Goal: Task Accomplishment & Management: Manage account settings

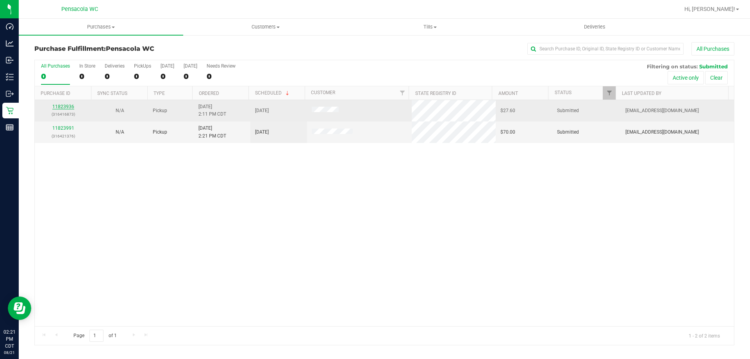
click at [72, 104] on link "11823936" at bounding box center [63, 106] width 22 height 5
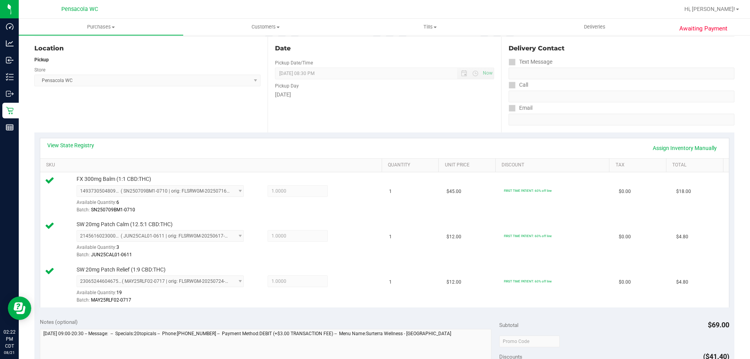
scroll to position [156, 0]
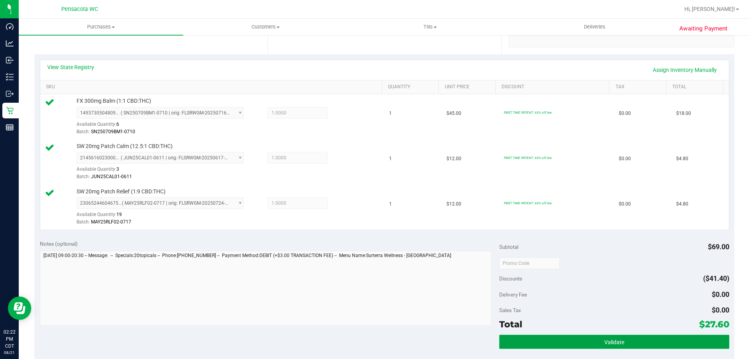
click at [604, 348] on button "Validate" at bounding box center [614, 342] width 230 height 14
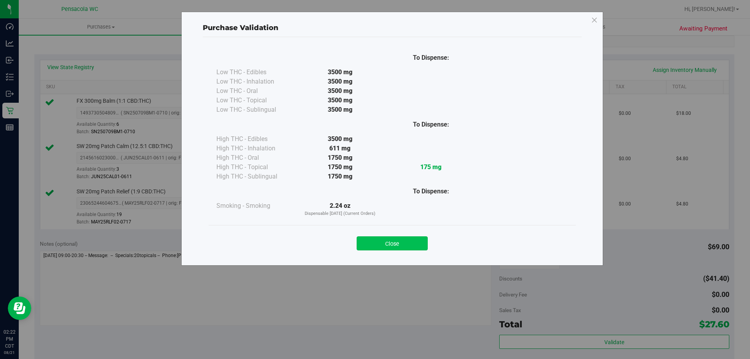
click at [417, 246] on button "Close" at bounding box center [391, 243] width 71 height 14
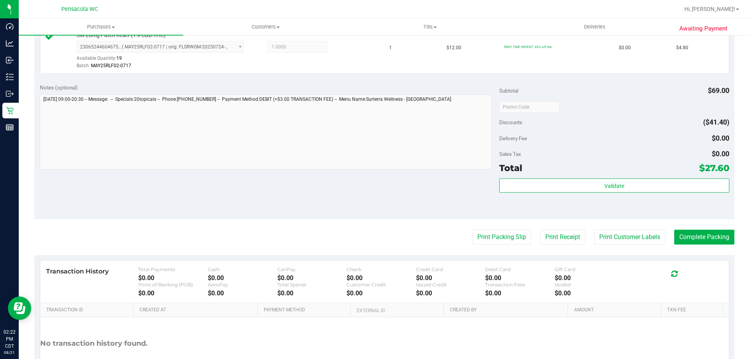
scroll to position [351, 0]
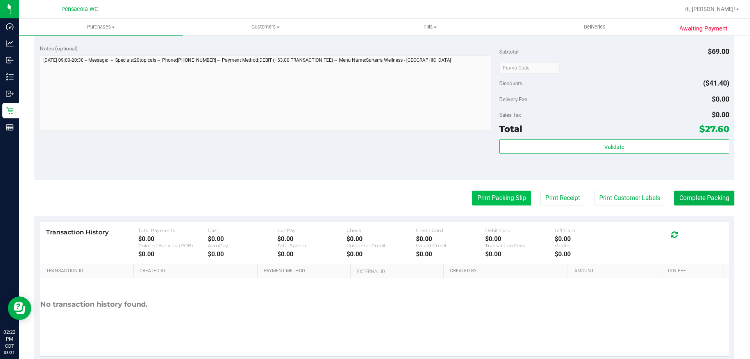
click at [503, 191] on button "Print Packing Slip" at bounding box center [501, 198] width 59 height 15
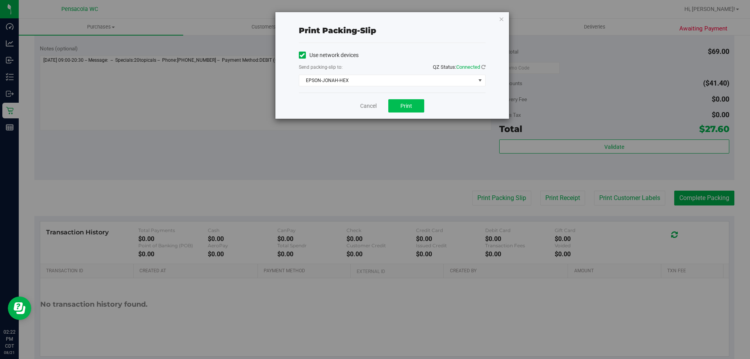
click at [396, 100] on div "Cancel Print" at bounding box center [392, 106] width 187 height 26
click at [396, 100] on button "Print" at bounding box center [406, 105] width 36 height 13
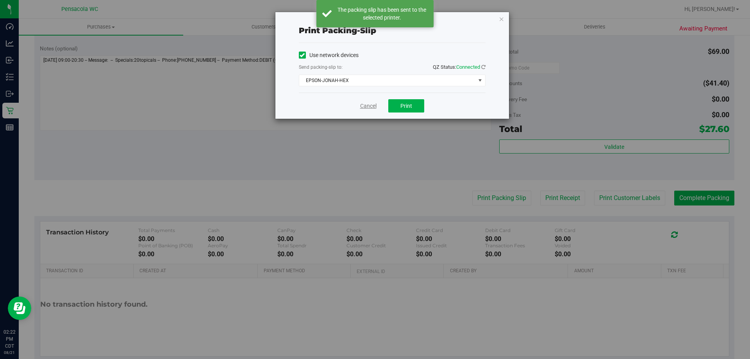
click at [371, 106] on link "Cancel" at bounding box center [368, 106] width 16 height 8
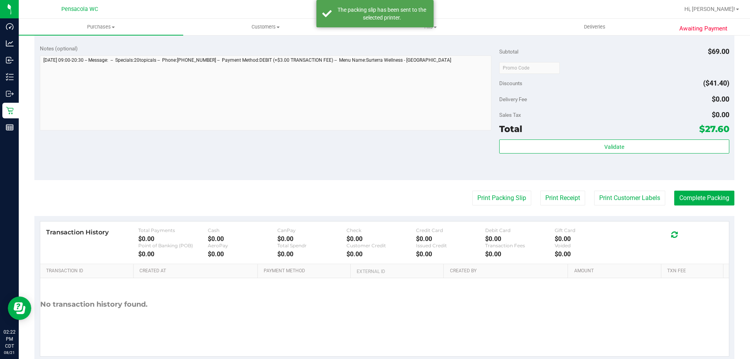
click at [695, 190] on purchase-details "Back Edit Purchase Cancel Purchase View Profile # 11823936 BioTrack ID: - Submi…" at bounding box center [384, 26] width 700 height 671
click at [700, 201] on button "Complete Packing" at bounding box center [704, 198] width 60 height 15
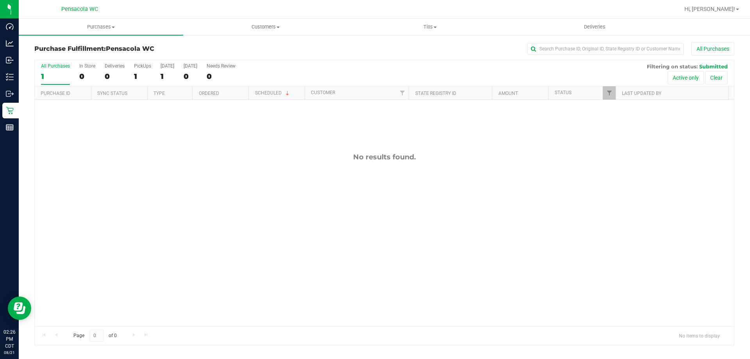
click at [436, 188] on div "No results found." at bounding box center [384, 239] width 699 height 279
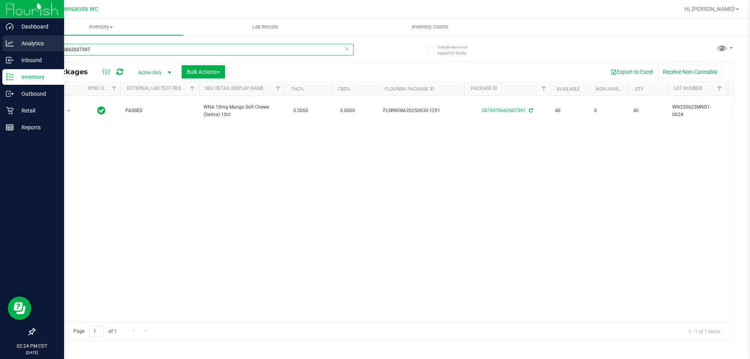
drag, startPoint x: 120, startPoint y: 46, endPoint x: 1, endPoint y: 46, distance: 119.1
click at [0, 50] on div "Dashboard Analytics Inbound Inventory Outbound Retail Reports 02:24 PM CDT [DAT…" at bounding box center [375, 179] width 750 height 359
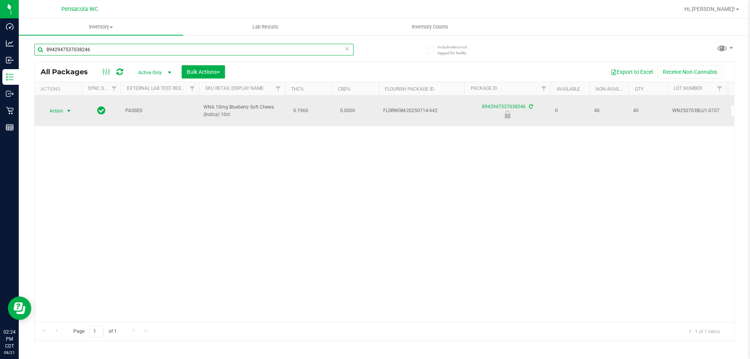
type input "8942947537038246"
click at [66, 111] on span "select" at bounding box center [69, 111] width 6 height 6
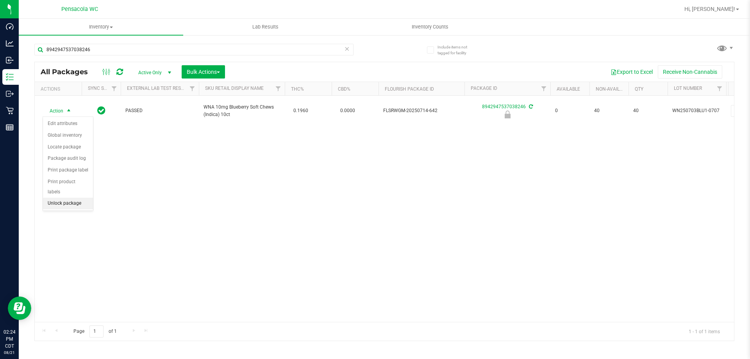
click at [76, 198] on li "Unlock package" at bounding box center [68, 204] width 50 height 12
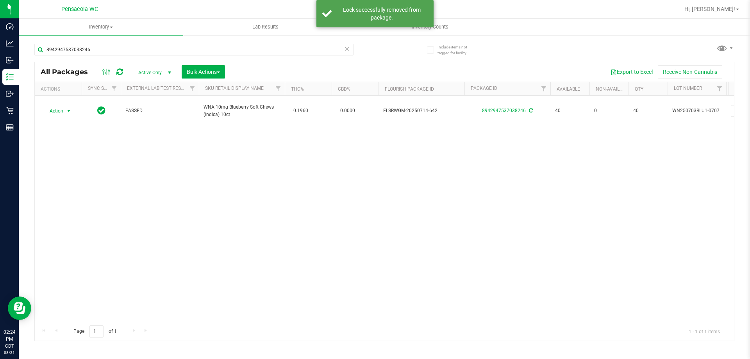
click at [57, 110] on span "Action" at bounding box center [53, 110] width 21 height 11
click at [84, 207] on li "Print package label" at bounding box center [73, 205] width 61 height 12
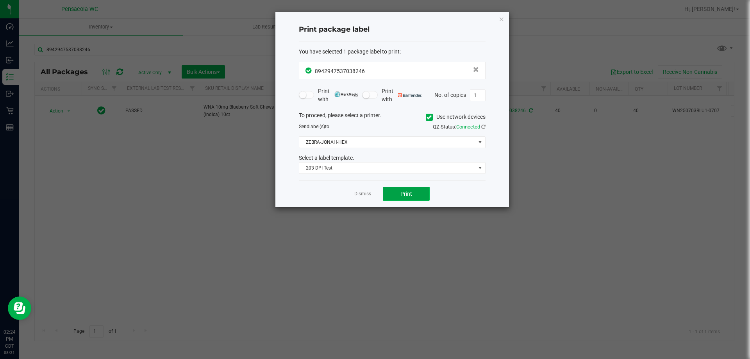
click at [391, 194] on button "Print" at bounding box center [406, 194] width 47 height 14
click at [398, 190] on button "Print" at bounding box center [406, 194] width 47 height 14
click at [362, 190] on app-cancel-button "Dismiss" at bounding box center [362, 194] width 17 height 8
drag, startPoint x: 362, startPoint y: 191, endPoint x: 230, endPoint y: 87, distance: 167.7
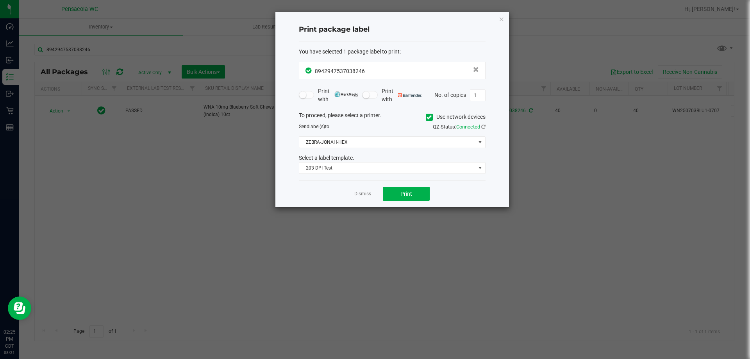
click at [362, 190] on app-cancel-button "Dismiss" at bounding box center [362, 194] width 17 height 8
click at [364, 197] on link "Dismiss" at bounding box center [362, 194] width 17 height 7
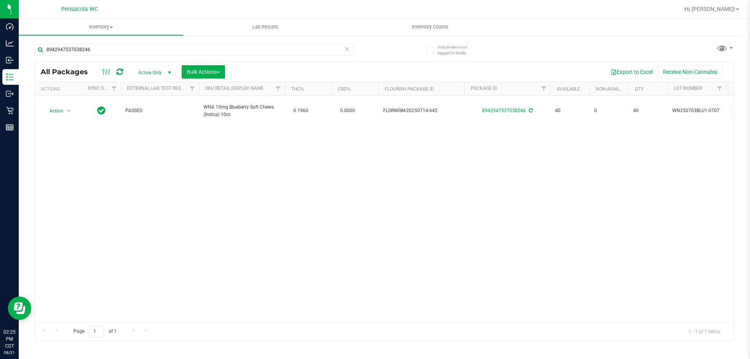
click at [344, 51] on icon at bounding box center [346, 48] width 5 height 9
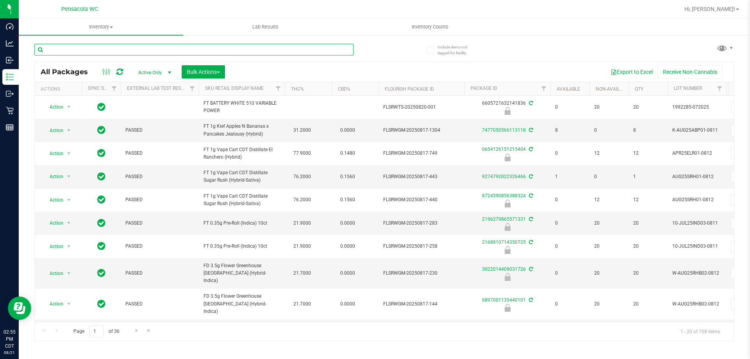
click at [128, 51] on input "text" at bounding box center [193, 50] width 319 height 12
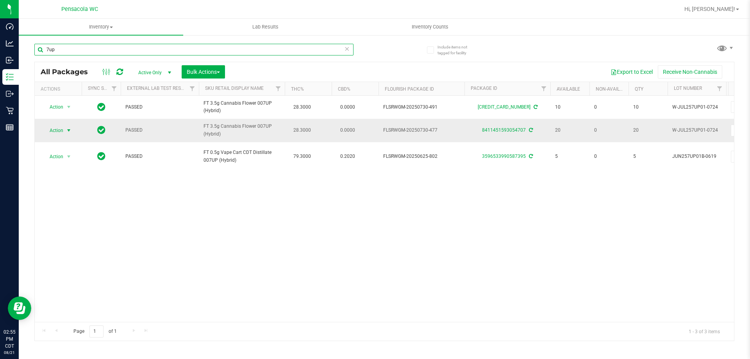
type input "7up"
click at [62, 130] on span "Action" at bounding box center [53, 130] width 21 height 11
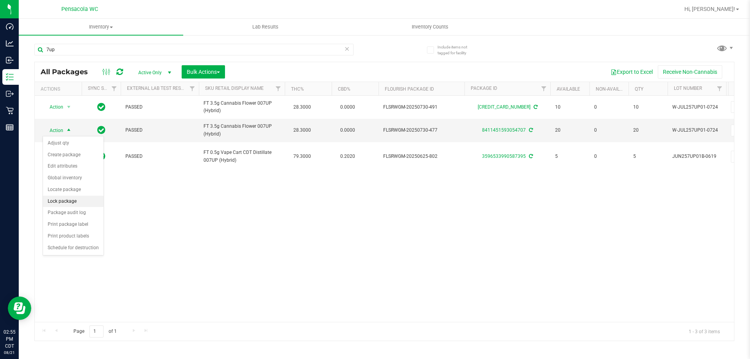
click at [75, 200] on li "Lock package" at bounding box center [73, 202] width 61 height 12
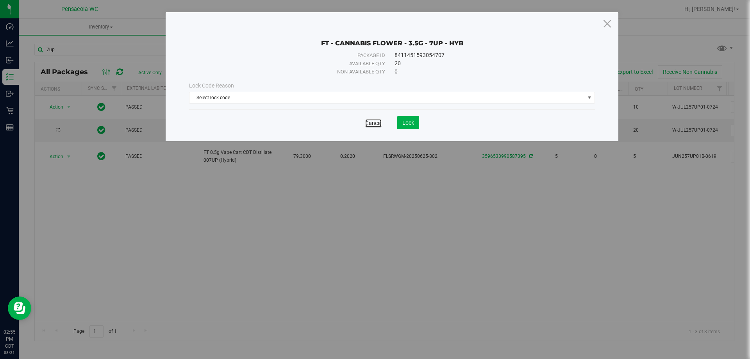
click at [375, 125] on link "Cancel" at bounding box center [373, 123] width 16 height 8
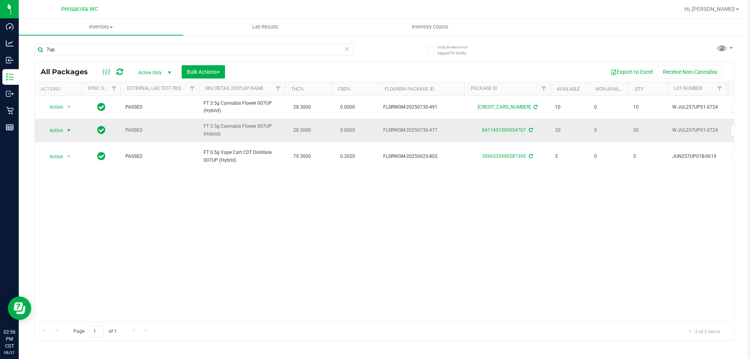
click at [58, 132] on span "Action" at bounding box center [53, 130] width 21 height 11
click at [80, 203] on li "Lock package" at bounding box center [73, 202] width 61 height 12
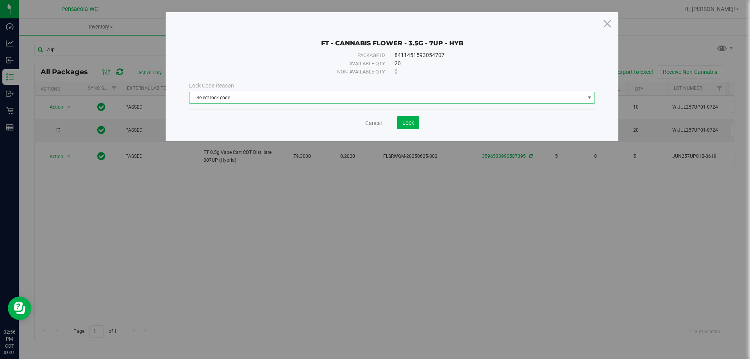
click at [317, 95] on span "Select lock code" at bounding box center [386, 97] width 395 height 11
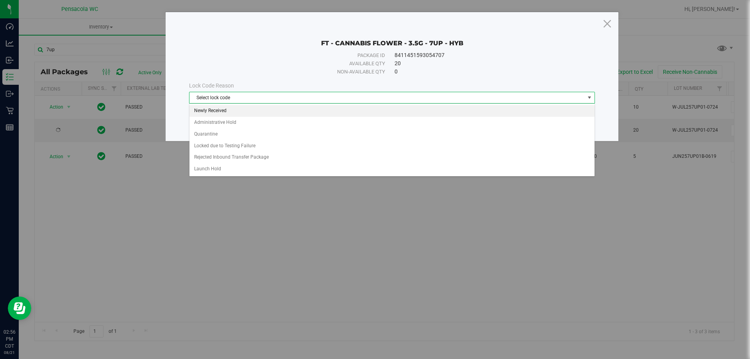
click at [228, 111] on li "Newly Received" at bounding box center [391, 111] width 405 height 12
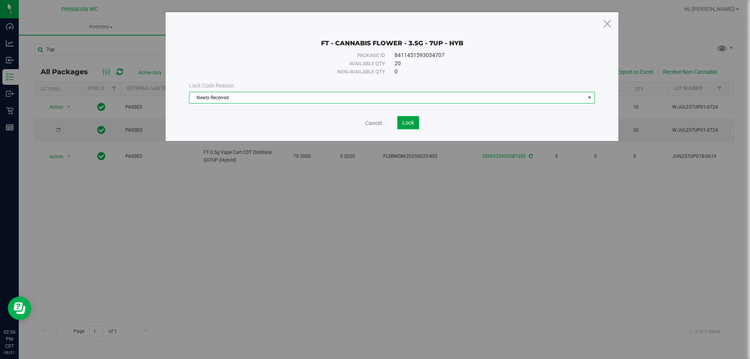
click at [408, 125] on span "Lock" at bounding box center [408, 122] width 12 height 6
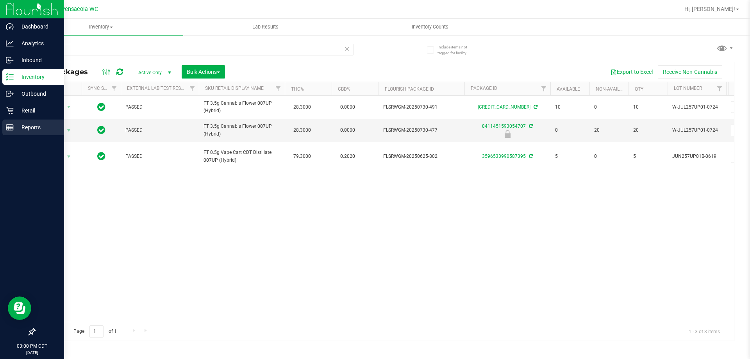
click at [3, 132] on div "Reports" at bounding box center [33, 127] width 62 height 16
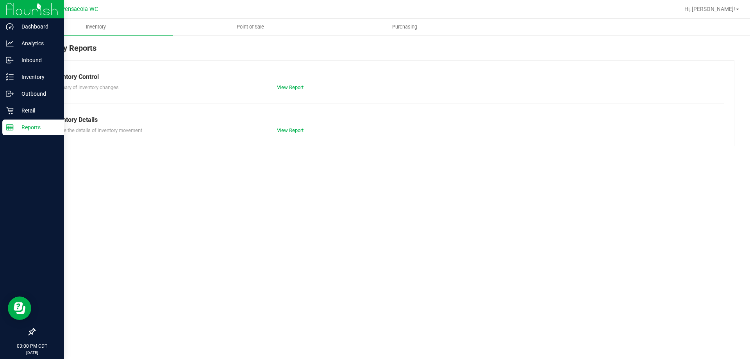
click at [242, 25] on span "Point of Sale" at bounding box center [250, 26] width 48 height 7
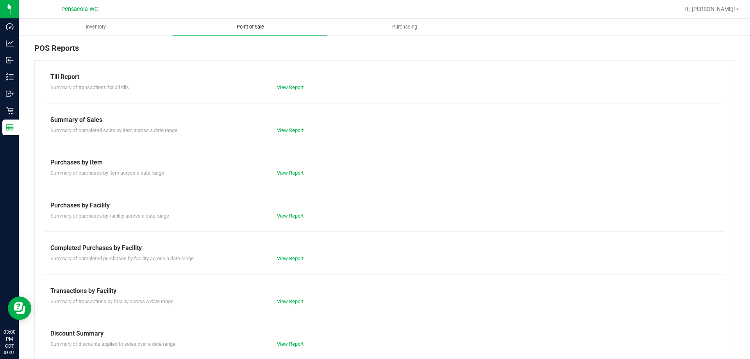
click at [278, 257] on link "View Report" at bounding box center [290, 258] width 27 height 6
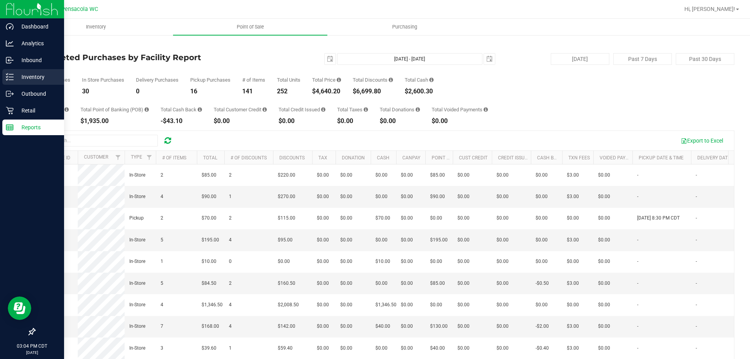
click at [16, 78] on p "Inventory" at bounding box center [37, 76] width 47 height 9
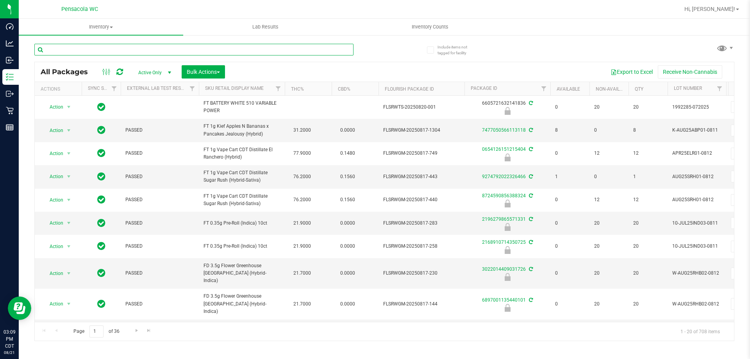
click at [104, 46] on input "text" at bounding box center [193, 50] width 319 height 12
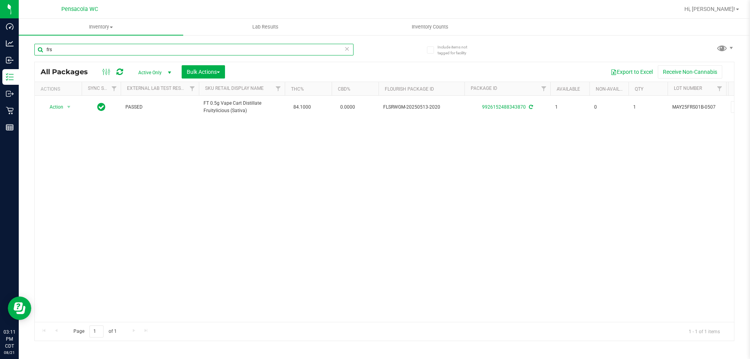
click at [104, 46] on input "frs" at bounding box center [193, 50] width 319 height 12
type input "4305648609985901"
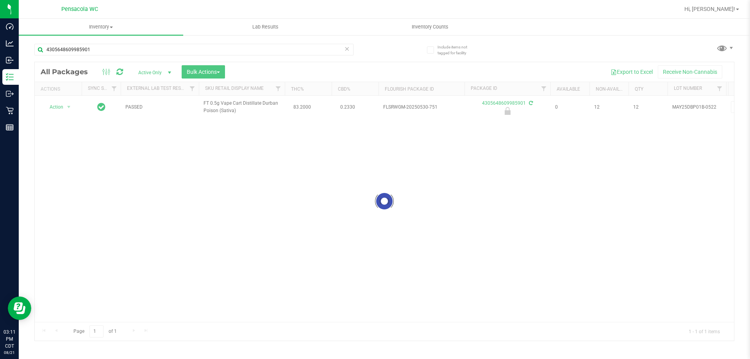
click at [55, 107] on div at bounding box center [384, 201] width 699 height 278
click at [55, 107] on span "Action" at bounding box center [53, 107] width 21 height 11
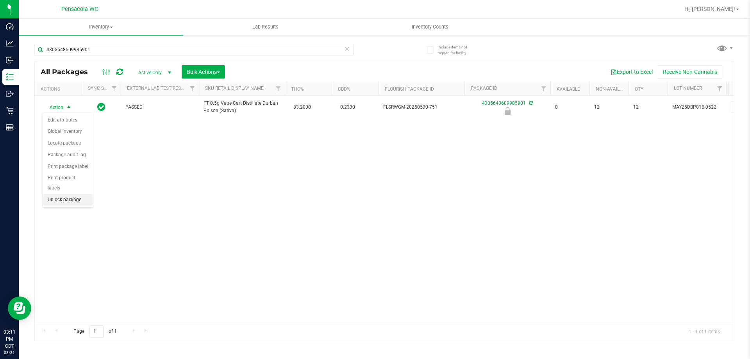
click at [75, 194] on li "Unlock package" at bounding box center [68, 200] width 50 height 12
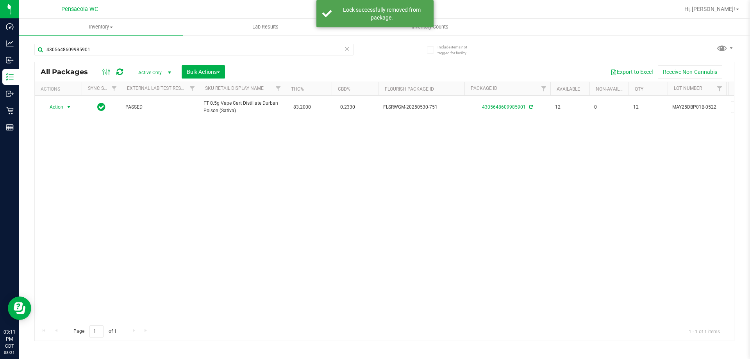
click at [58, 107] on span "Action" at bounding box center [53, 107] width 21 height 11
click at [75, 201] on li "Print package label" at bounding box center [73, 202] width 61 height 12
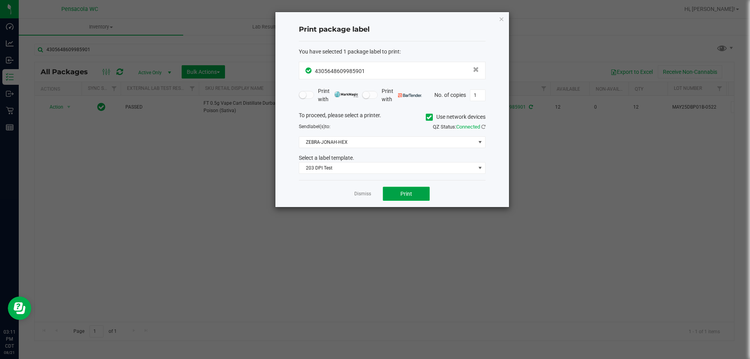
click at [410, 191] on span "Print" at bounding box center [406, 194] width 12 height 6
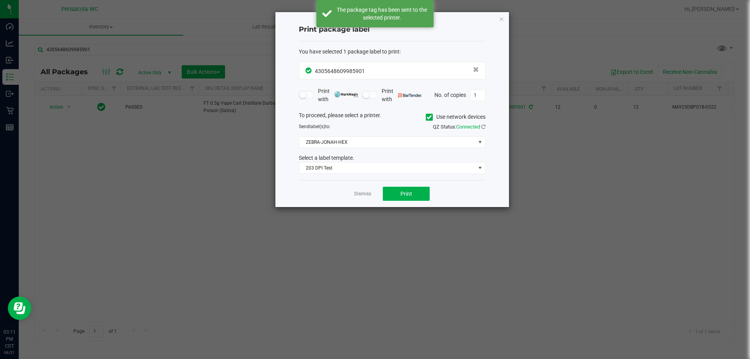
click at [364, 194] on link "Dismiss" at bounding box center [362, 194] width 17 height 7
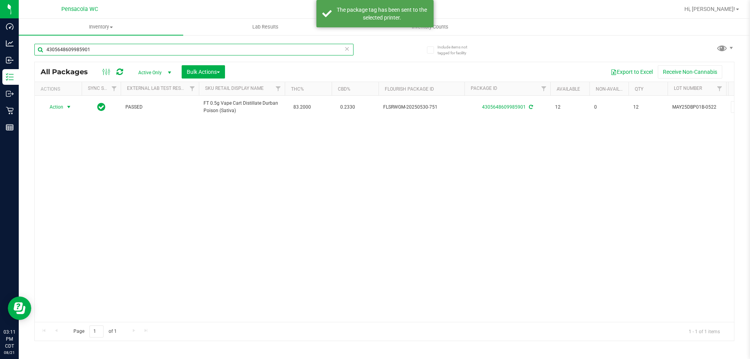
click at [140, 46] on input "4305648609985901" at bounding box center [193, 50] width 319 height 12
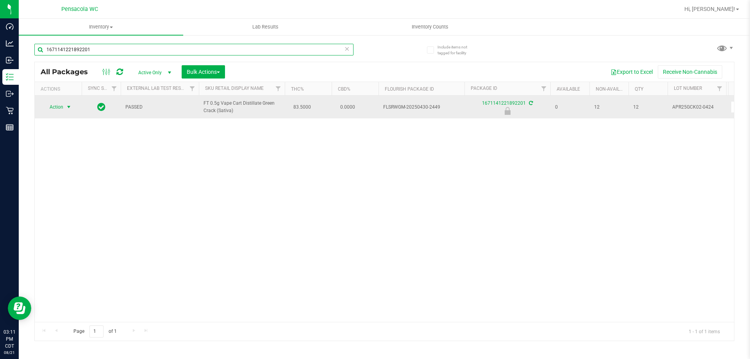
type input "1671141221892201"
click at [66, 107] on span "select" at bounding box center [69, 107] width 6 height 6
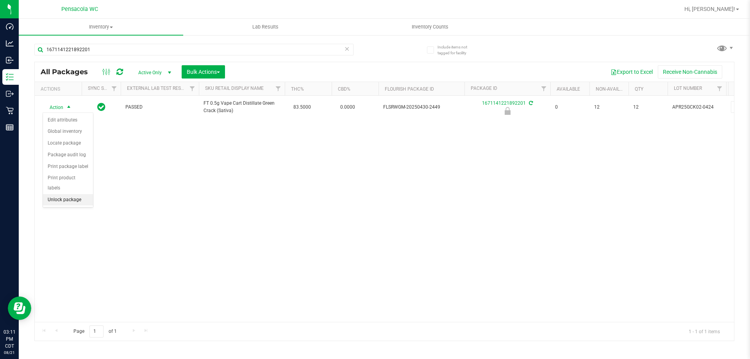
click at [64, 194] on li "Unlock package" at bounding box center [68, 200] width 50 height 12
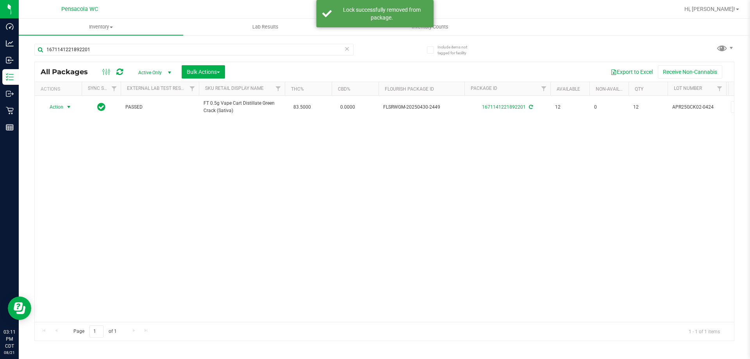
click at [59, 105] on span "Action" at bounding box center [53, 107] width 21 height 11
click at [75, 202] on li "Print package label" at bounding box center [73, 202] width 61 height 12
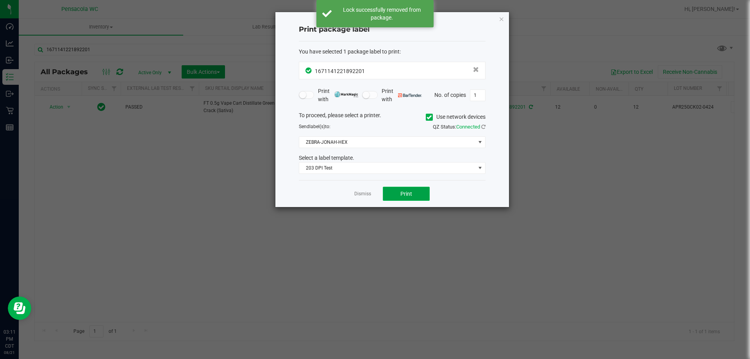
click at [404, 192] on button "Print" at bounding box center [406, 194] width 47 height 14
click at [366, 194] on link "Dismiss" at bounding box center [362, 194] width 17 height 7
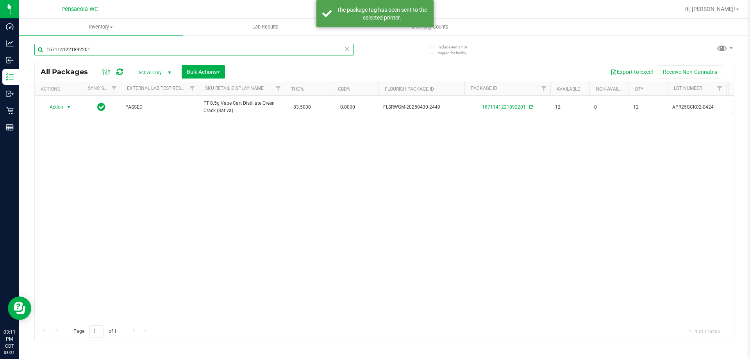
click at [130, 48] on input "1671141221892201" at bounding box center [193, 50] width 319 height 12
click at [133, 51] on input "1671141221892201" at bounding box center [193, 50] width 319 height 12
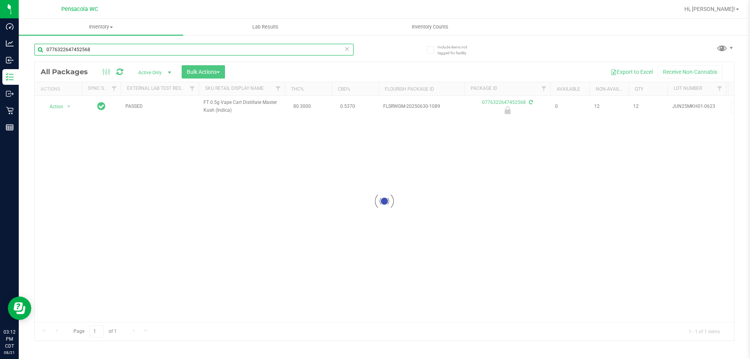
type input "0776322647452568"
click at [59, 104] on div at bounding box center [384, 201] width 699 height 278
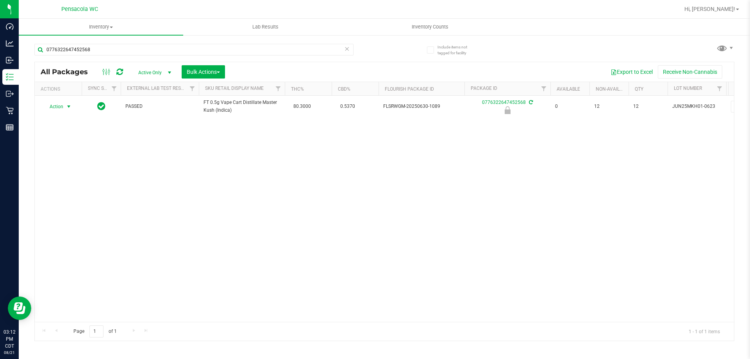
click at [59, 104] on span "Action" at bounding box center [53, 106] width 21 height 11
click at [66, 193] on li "Unlock package" at bounding box center [68, 199] width 50 height 12
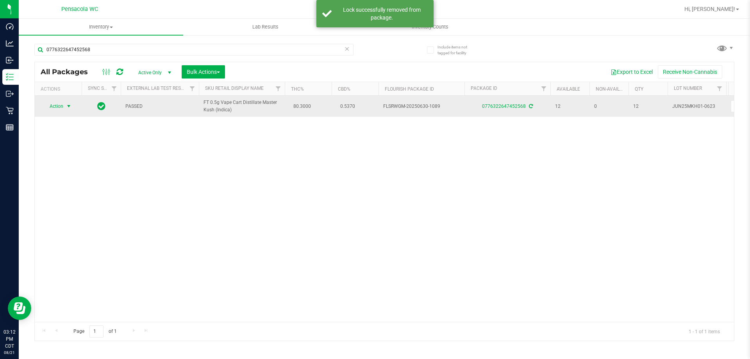
click at [55, 107] on span "Action" at bounding box center [53, 106] width 21 height 11
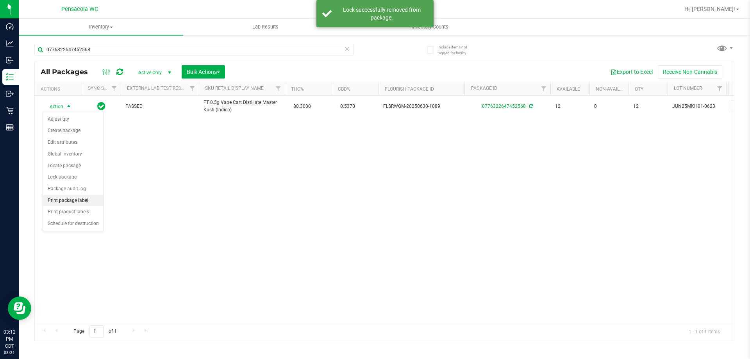
click at [97, 200] on li "Print package label" at bounding box center [73, 201] width 61 height 12
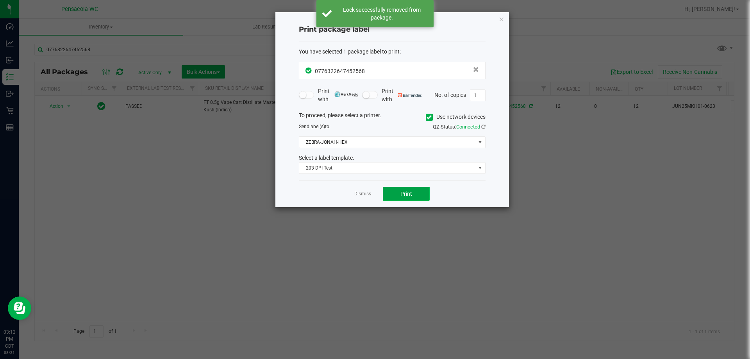
click at [403, 199] on button "Print" at bounding box center [406, 194] width 47 height 14
click at [362, 193] on link "Dismiss" at bounding box center [362, 194] width 17 height 7
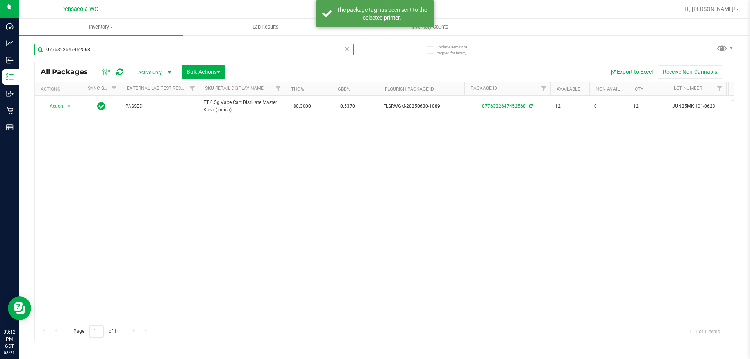
click at [125, 52] on input "0776322647452568" at bounding box center [193, 50] width 319 height 12
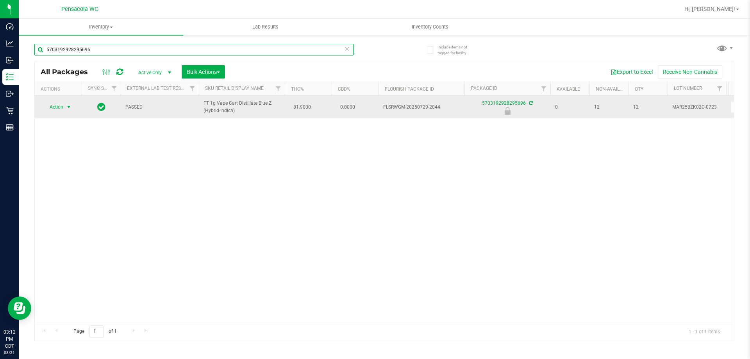
type input "5703192928295696"
click at [66, 106] on span "select" at bounding box center [69, 107] width 10 height 11
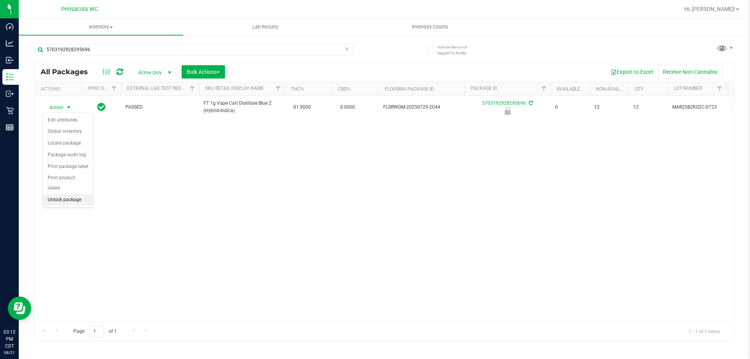
click at [66, 194] on li "Unlock package" at bounding box center [68, 200] width 50 height 12
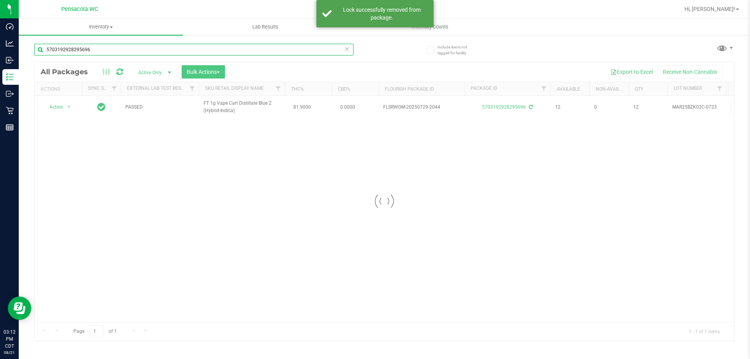
click at [119, 50] on input "5703192928295696" at bounding box center [193, 50] width 319 height 12
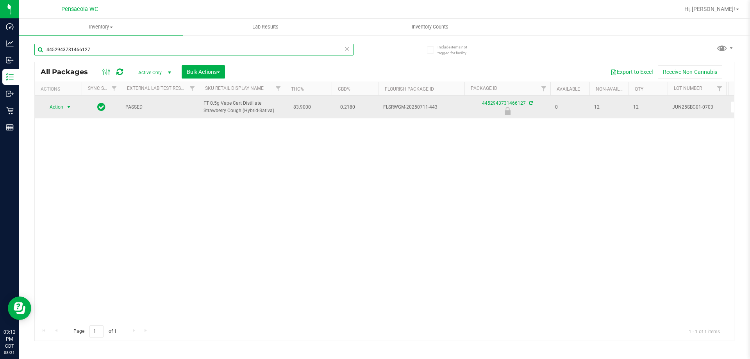
type input "4452943731466127"
click at [56, 105] on span "Action" at bounding box center [53, 107] width 21 height 11
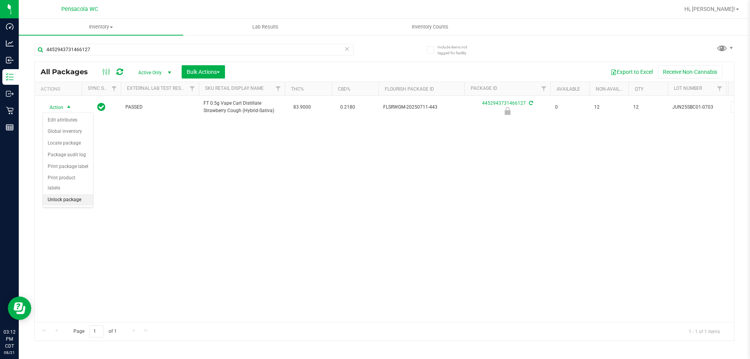
click at [70, 194] on li "Unlock package" at bounding box center [68, 200] width 50 height 12
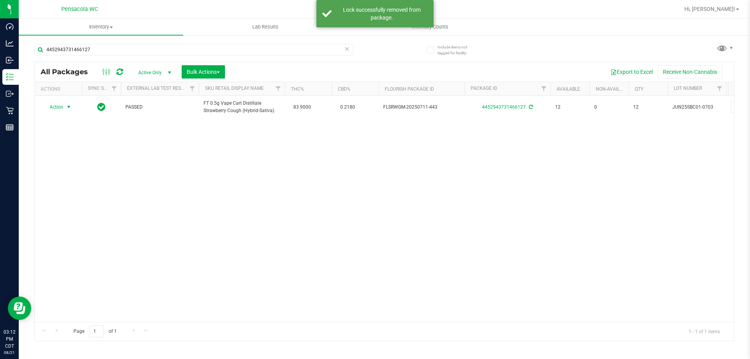
click at [61, 106] on span "Action" at bounding box center [53, 107] width 21 height 11
click at [87, 203] on li "Print package label" at bounding box center [73, 202] width 61 height 12
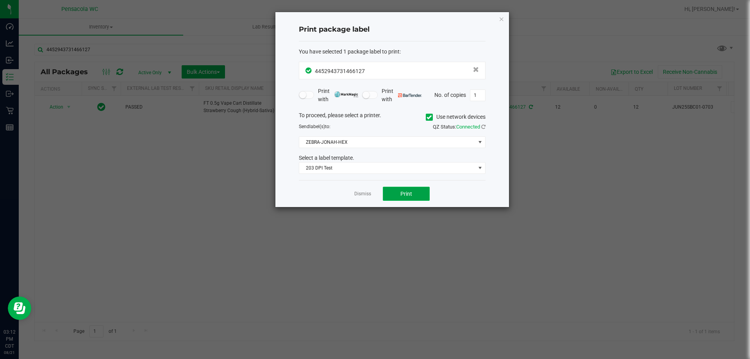
click at [398, 189] on button "Print" at bounding box center [406, 194] width 47 height 14
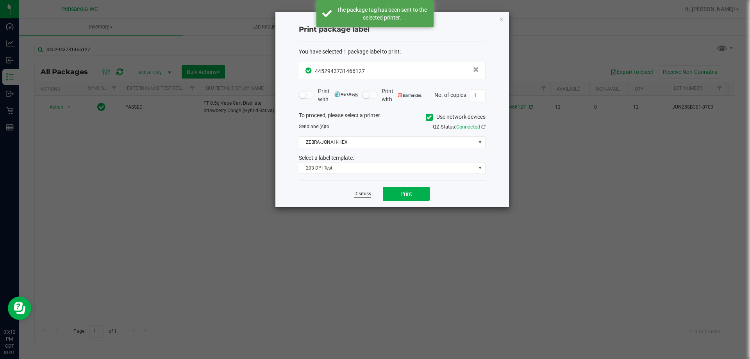
click at [360, 193] on link "Dismiss" at bounding box center [362, 194] width 17 height 7
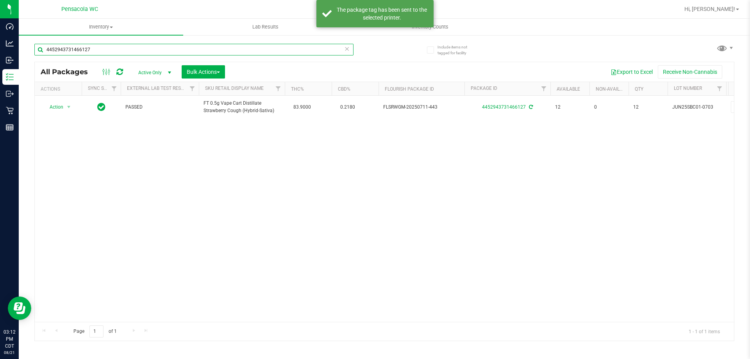
click at [156, 51] on input "4452943731466127" at bounding box center [193, 50] width 319 height 12
click at [156, 50] on input "4452943731466127" at bounding box center [193, 50] width 319 height 12
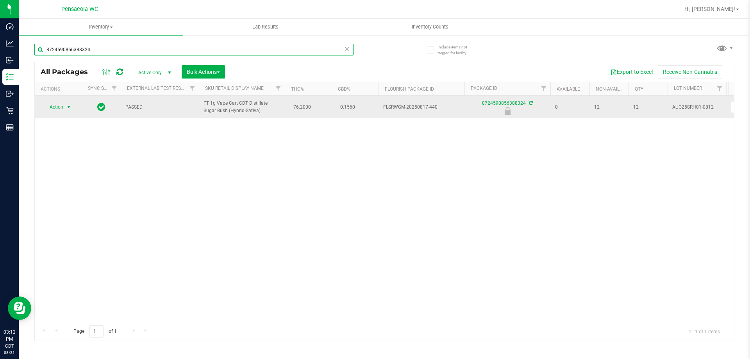
type input "8724590856388324"
click at [66, 108] on span "select" at bounding box center [69, 107] width 6 height 6
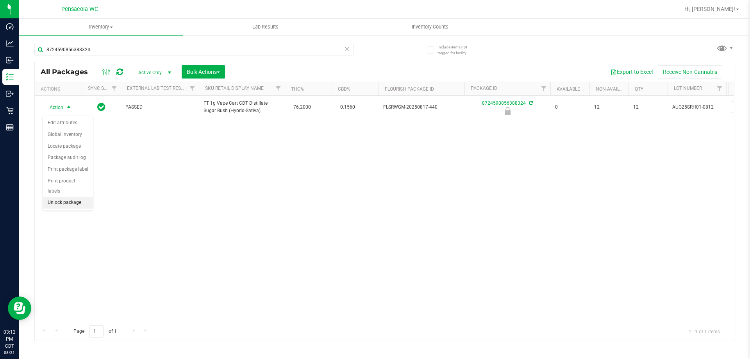
click at [67, 197] on li "Unlock package" at bounding box center [68, 203] width 50 height 12
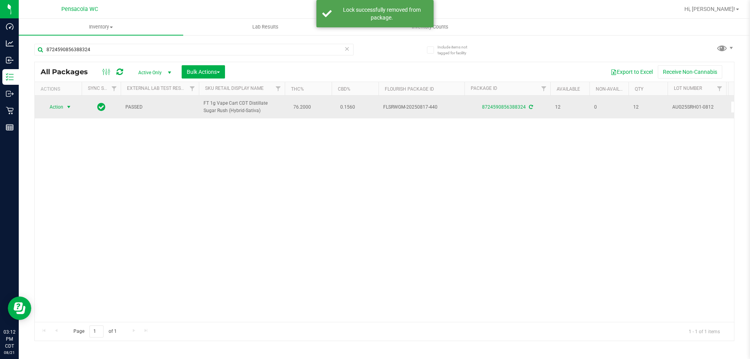
click at [57, 109] on span "Action" at bounding box center [53, 107] width 21 height 11
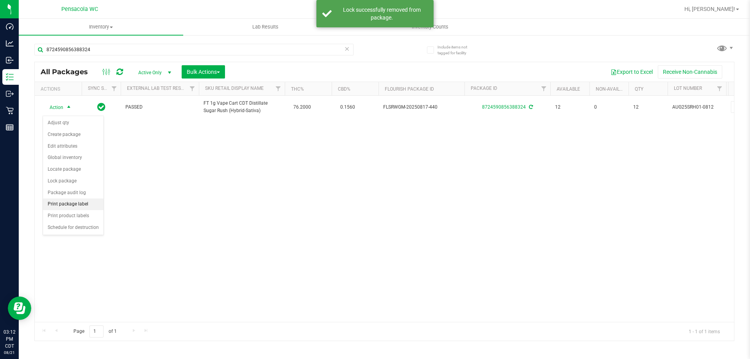
click at [85, 199] on li "Print package label" at bounding box center [73, 204] width 61 height 12
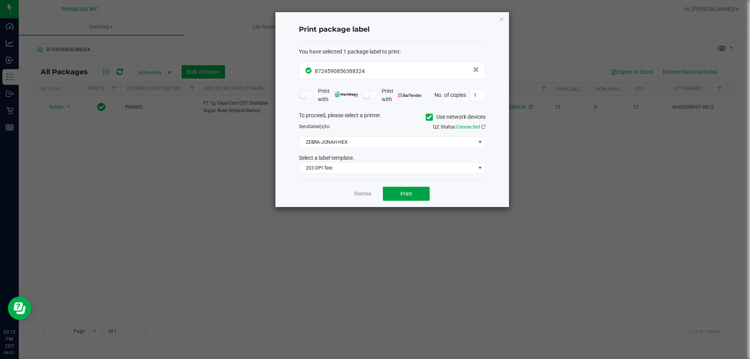
click at [418, 189] on button "Print" at bounding box center [406, 194] width 47 height 14
click at [369, 193] on link "Dismiss" at bounding box center [362, 194] width 17 height 7
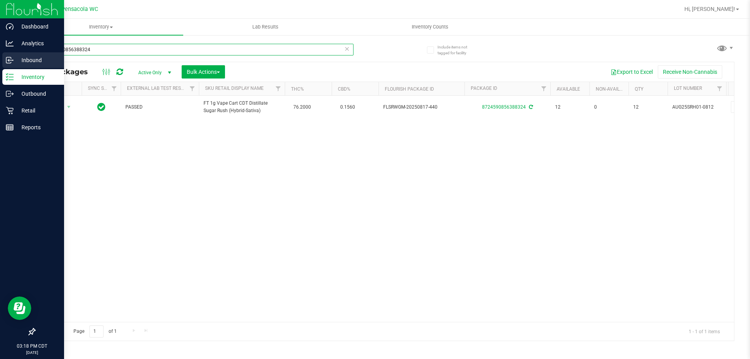
drag, startPoint x: 125, startPoint y: 47, endPoint x: 0, endPoint y: 56, distance: 125.3
click at [0, 55] on div "Dashboard Analytics Inbound Inventory Outbound Retail Reports 03:18 PM CDT 08/2…" at bounding box center [375, 179] width 750 height 359
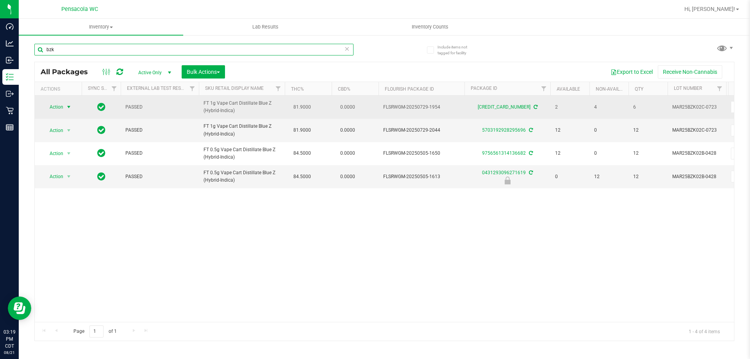
type input "bzk"
click at [64, 103] on span "select" at bounding box center [69, 107] width 10 height 11
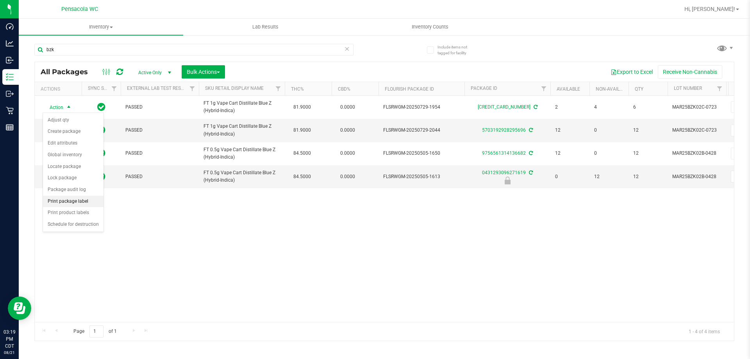
click at [80, 204] on li "Print package label" at bounding box center [73, 202] width 61 height 12
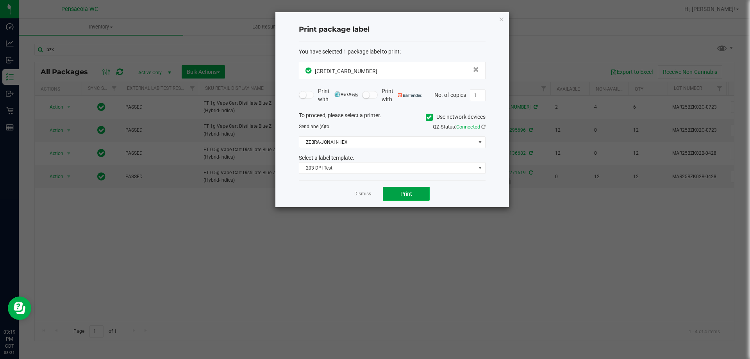
click at [414, 193] on button "Print" at bounding box center [406, 194] width 47 height 14
click at [364, 192] on link "Dismiss" at bounding box center [362, 194] width 17 height 7
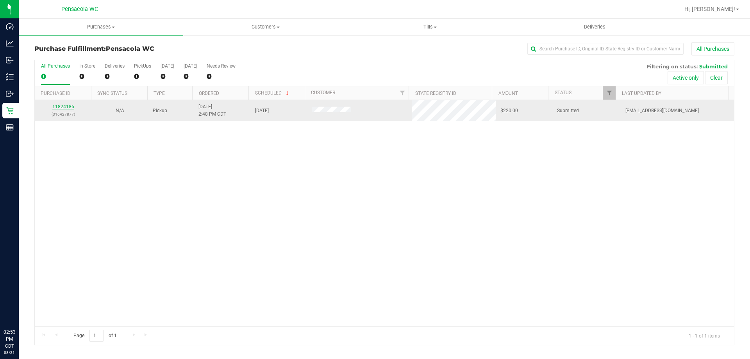
click at [69, 108] on link "11824186" at bounding box center [63, 106] width 22 height 5
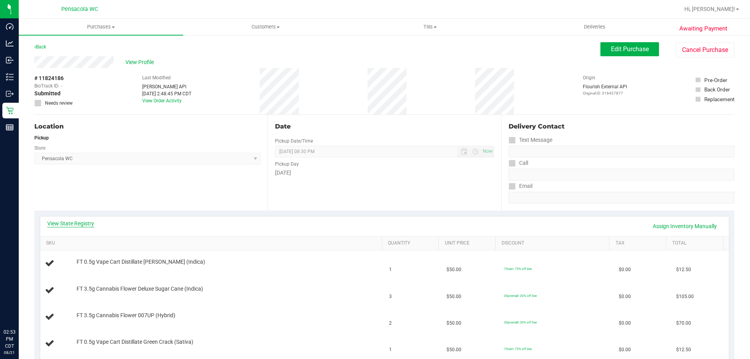
click at [91, 221] on link "View State Registry" at bounding box center [70, 223] width 47 height 8
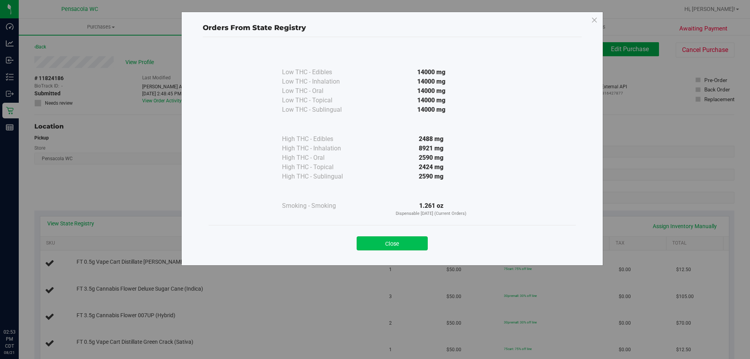
click at [402, 248] on button "Close" at bounding box center [391, 243] width 71 height 14
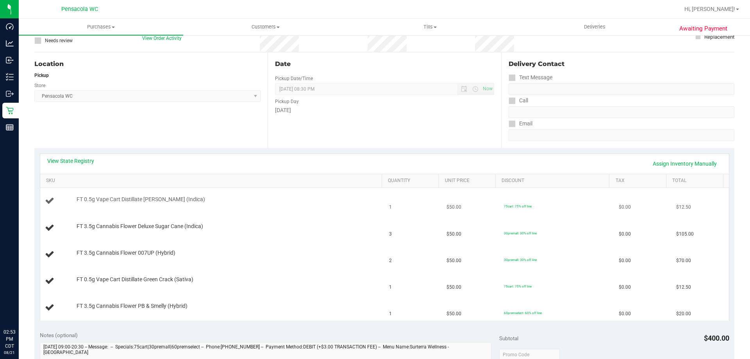
scroll to position [78, 0]
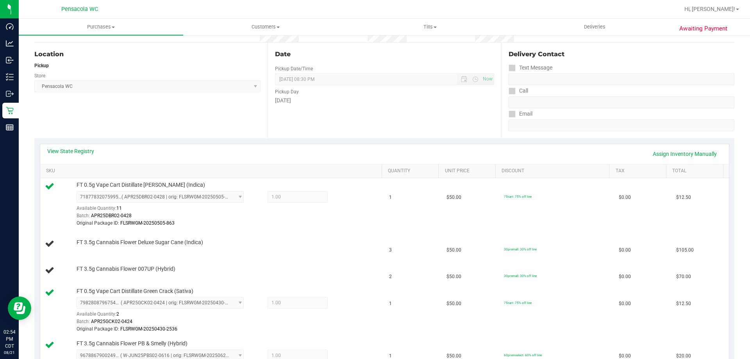
scroll to position [107, 0]
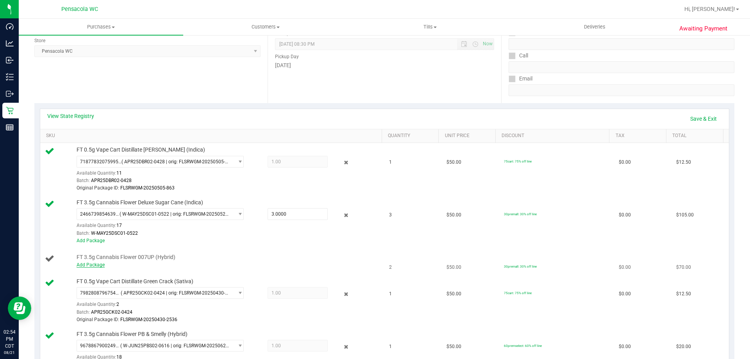
click at [92, 262] on link "Add Package" at bounding box center [91, 264] width 28 height 5
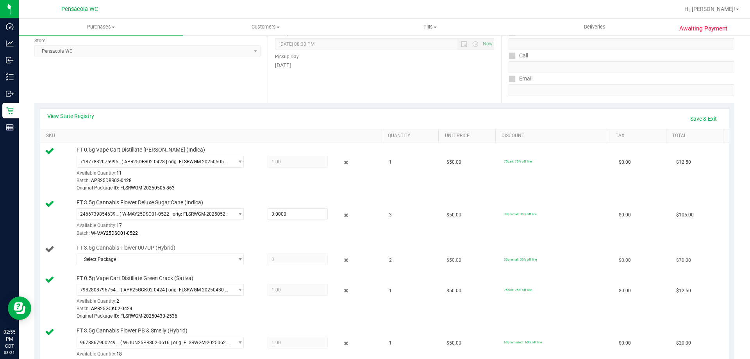
drag, startPoint x: 92, startPoint y: 262, endPoint x: 134, endPoint y: 267, distance: 42.5
click at [134, 267] on td "FT 3.5g Cannabis Flower 007UP (Hybrid) Select Package 6360564319815888 84114515…" at bounding box center [212, 256] width 344 height 30
click at [257, 124] on div "View State Registry Save & Exit" at bounding box center [384, 118] width 674 height 13
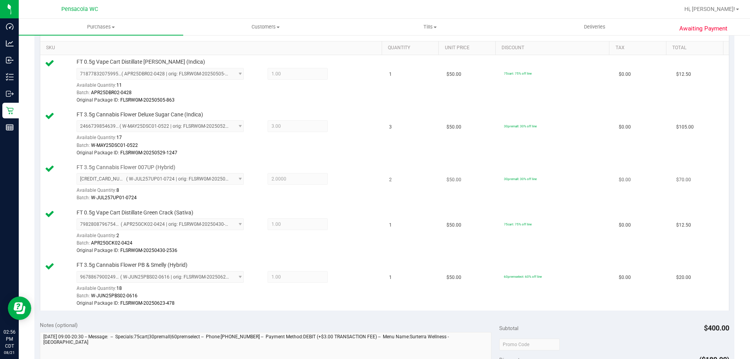
scroll to position [351, 0]
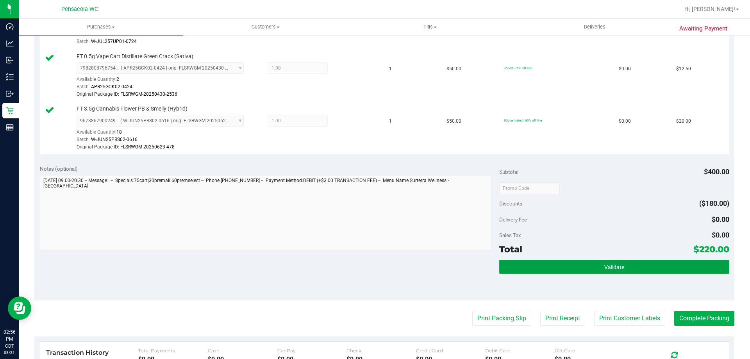
click at [563, 273] on button "Validate" at bounding box center [614, 267] width 230 height 14
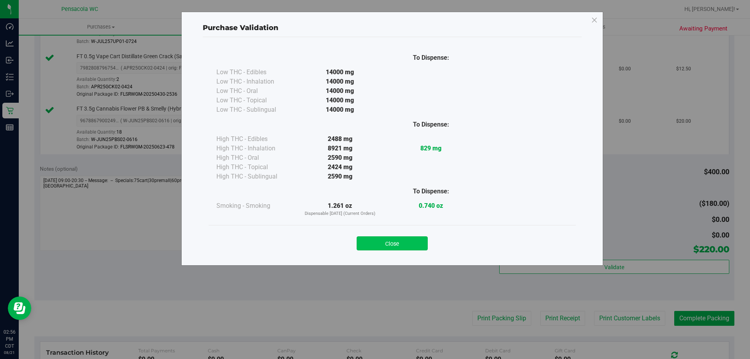
click at [397, 242] on button "Close" at bounding box center [391, 243] width 71 height 14
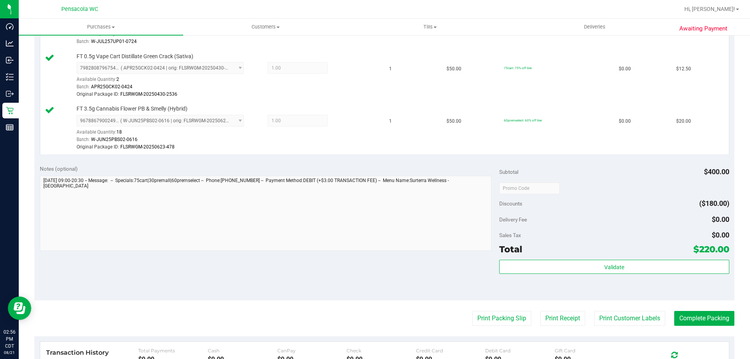
click at [505, 329] on purchase-details "Back Edit Purchase Cancel Purchase View Profile # 11824186 BioTrack ID: - Submi…" at bounding box center [384, 86] width 700 height 791
click at [500, 323] on button "Print Packing Slip" at bounding box center [501, 318] width 59 height 15
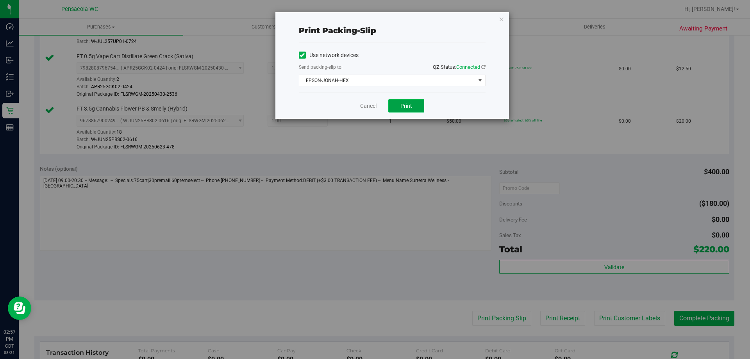
click at [401, 103] on span "Print" at bounding box center [406, 106] width 12 height 6
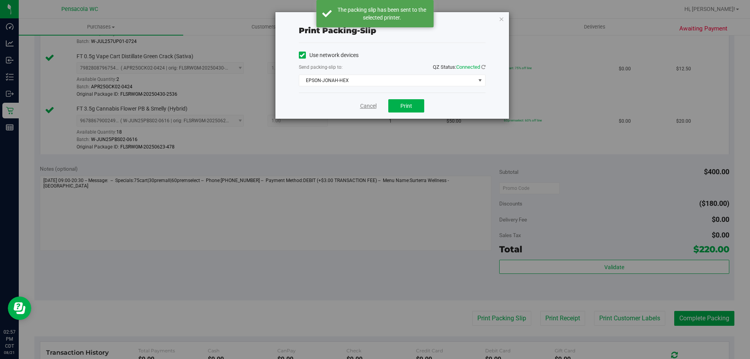
click at [366, 103] on link "Cancel" at bounding box center [368, 106] width 16 height 8
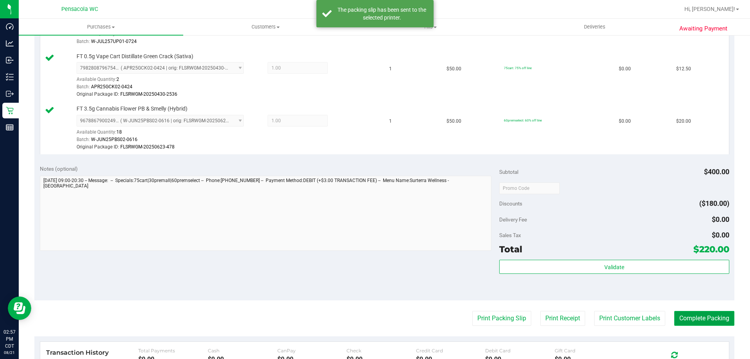
click at [701, 324] on button "Complete Packing" at bounding box center [704, 318] width 60 height 15
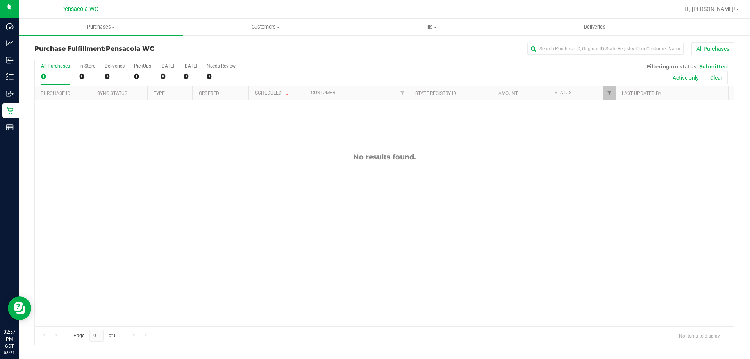
drag, startPoint x: 387, startPoint y: 158, endPoint x: 343, endPoint y: 148, distance: 44.9
click at [343, 147] on div "No results found." at bounding box center [384, 239] width 699 height 279
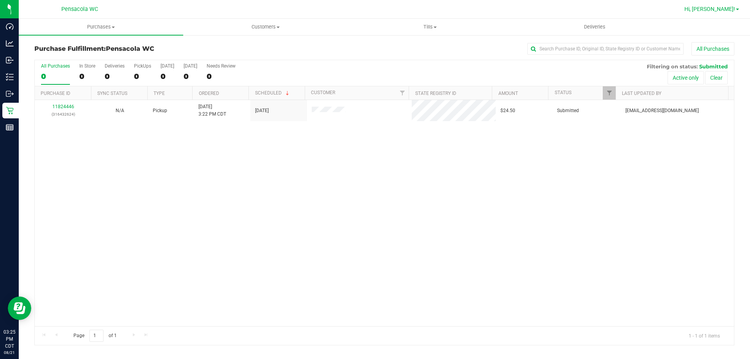
click at [719, 9] on span "Hi, [PERSON_NAME]!" at bounding box center [709, 9] width 51 height 6
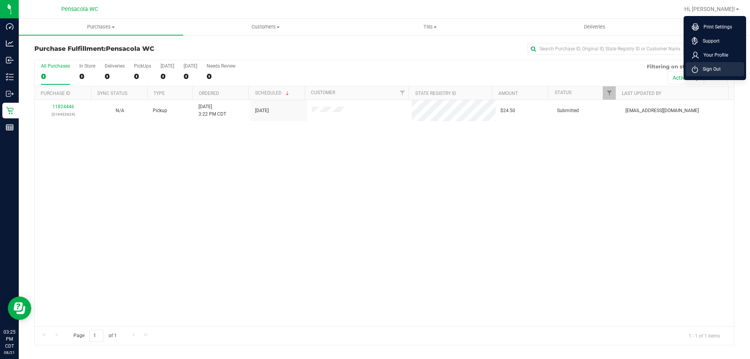
click at [689, 70] on li "Sign Out" at bounding box center [714, 69] width 59 height 14
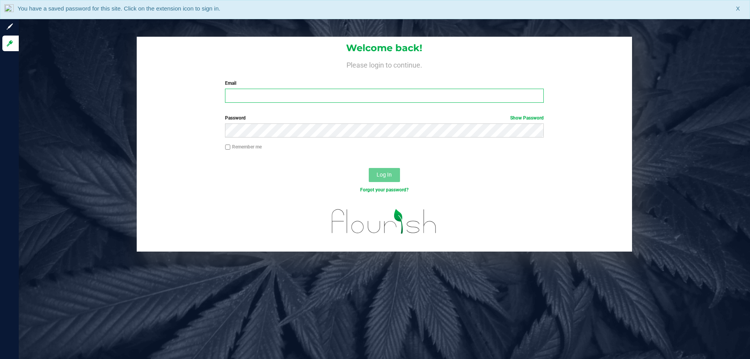
click at [512, 97] on input "Email" at bounding box center [384, 96] width 318 height 14
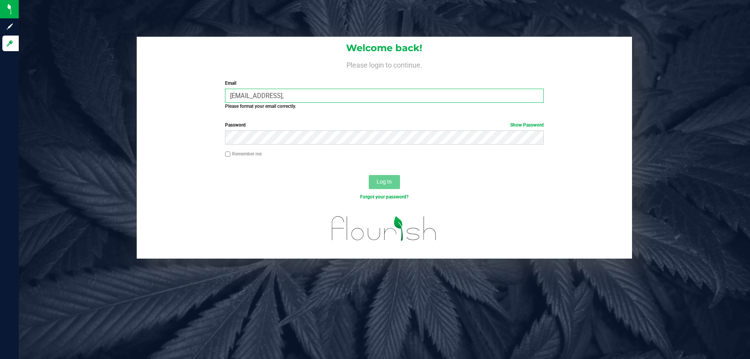
click at [375, 94] on input "[EMAIL_ADDRESS]," at bounding box center [384, 96] width 318 height 14
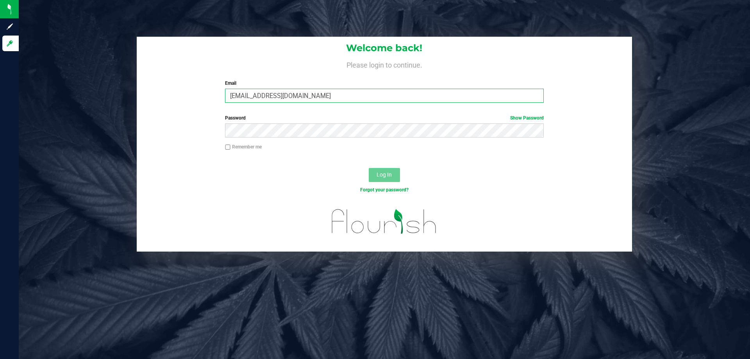
type input "[EMAIL_ADDRESS][DOMAIN_NAME]"
click at [369, 168] on button "Log In" at bounding box center [384, 175] width 31 height 14
